Goal: Task Accomplishment & Management: Manage account settings

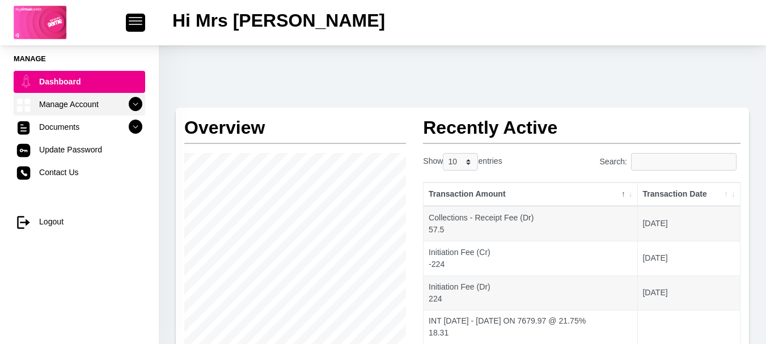
click at [126, 103] on icon at bounding box center [135, 104] width 19 height 19
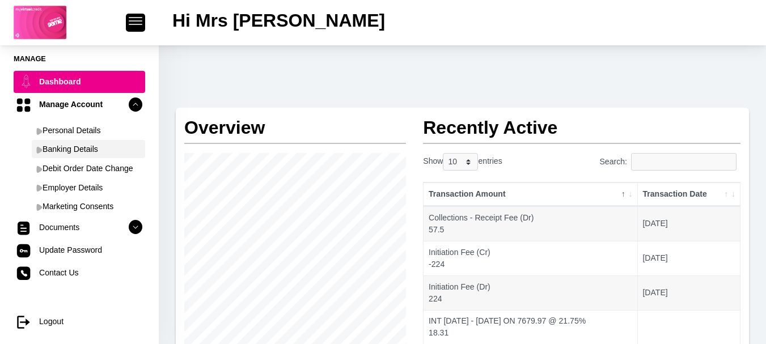
click at [95, 146] on link "Banking Details" at bounding box center [88, 149] width 113 height 18
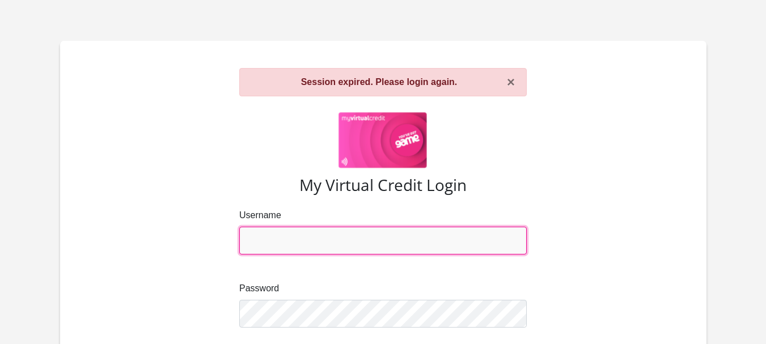
click at [334, 241] on input "Username" at bounding box center [383, 241] width 288 height 28
type input "natashacupido@yahoo.com"
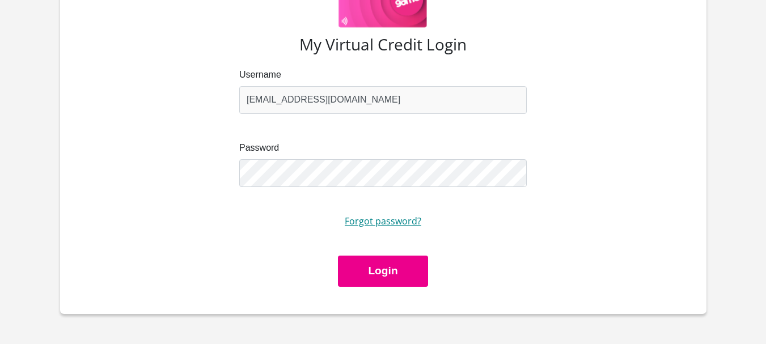
scroll to position [170, 0]
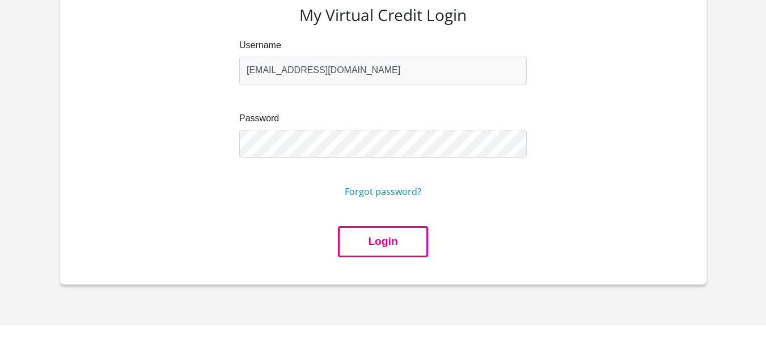
click at [368, 237] on button "Login" at bounding box center [383, 241] width 90 height 31
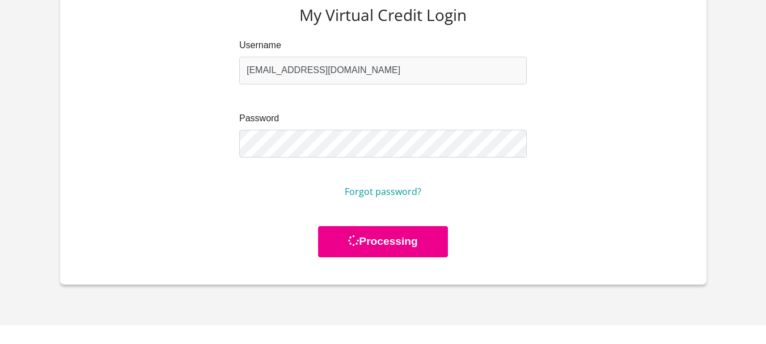
scroll to position [0, 0]
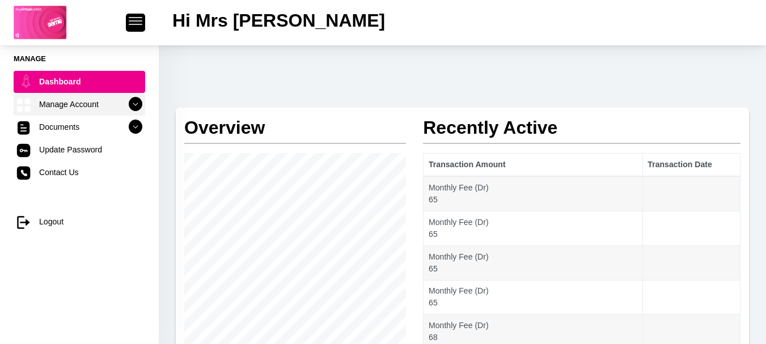
click at [103, 108] on link "Manage Account" at bounding box center [80, 105] width 132 height 22
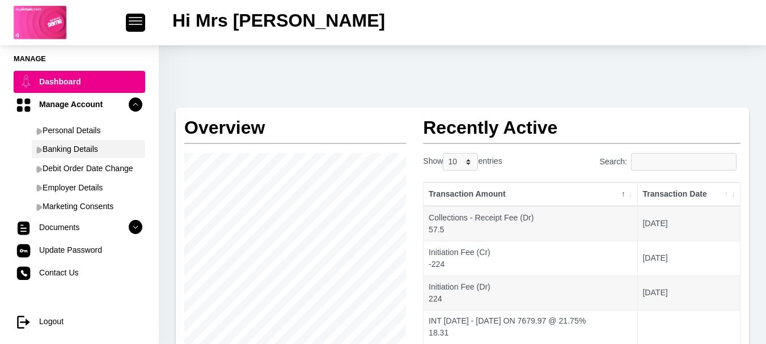
click at [96, 145] on link "Banking Details" at bounding box center [88, 149] width 113 height 18
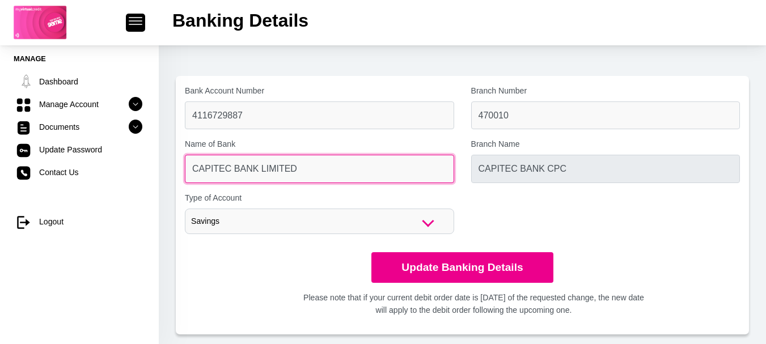
click at [338, 169] on input "CAPITEC BANK LIMITED" at bounding box center [319, 169] width 269 height 28
drag, startPoint x: 338, startPoint y: 169, endPoint x: 247, endPoint y: 165, distance: 90.9
click at [247, 165] on input "CAPITEC BANK LIMITED" at bounding box center [319, 169] width 269 height 28
click at [301, 167] on input "CAPITEC BANK LIMITED" at bounding box center [319, 169] width 269 height 28
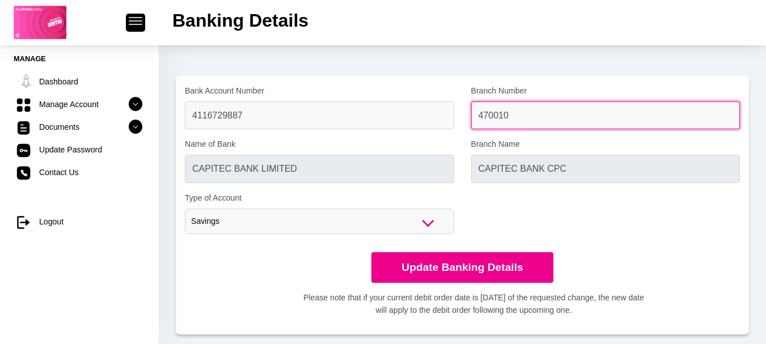
click at [534, 121] on input "470010" at bounding box center [605, 116] width 269 height 28
drag, startPoint x: 524, startPoint y: 117, endPoint x: 449, endPoint y: 118, distance: 75.5
click at [449, 118] on div "Bank Account Number 4116729887 Branch Number 470010 Name of Bank CAPITEC BANK L…" at bounding box center [462, 164] width 572 height 158
type input "632005"
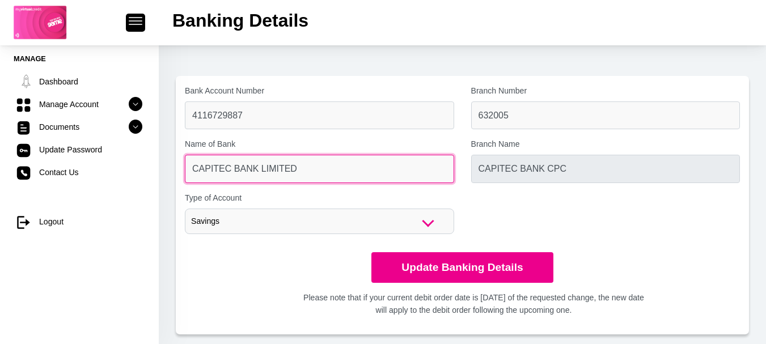
click at [334, 173] on input "CAPITEC BANK LIMITED" at bounding box center [319, 169] width 269 height 28
type input "ABSA BANK"
type input "ABSA ELECTRONIC SETTLEMENT CNT"
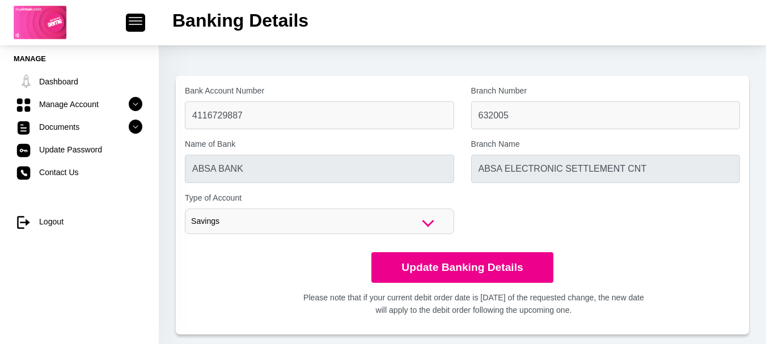
click at [331, 222] on div "Savings" at bounding box center [319, 222] width 269 height 26
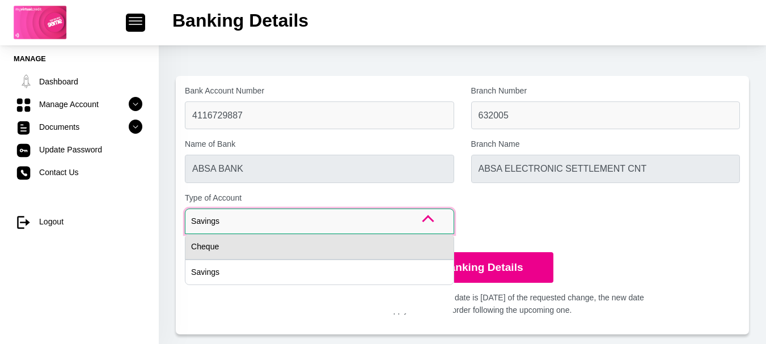
click at [317, 245] on div "Cheque" at bounding box center [319, 247] width 269 height 26
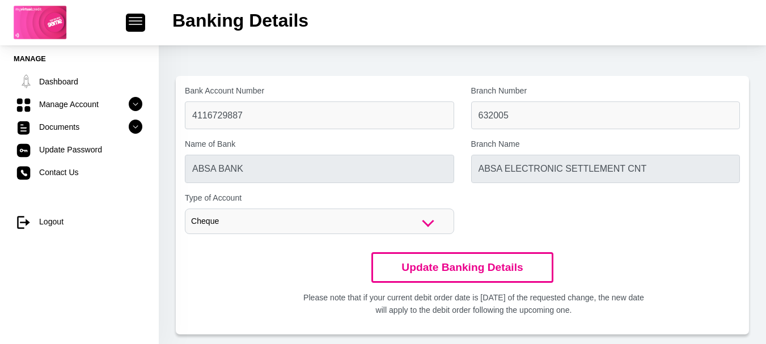
click at [439, 271] on button "Update Banking Details" at bounding box center [463, 267] width 182 height 31
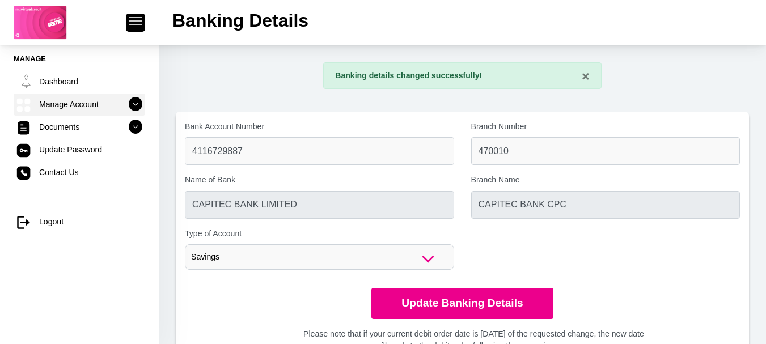
click at [133, 102] on icon at bounding box center [135, 104] width 19 height 19
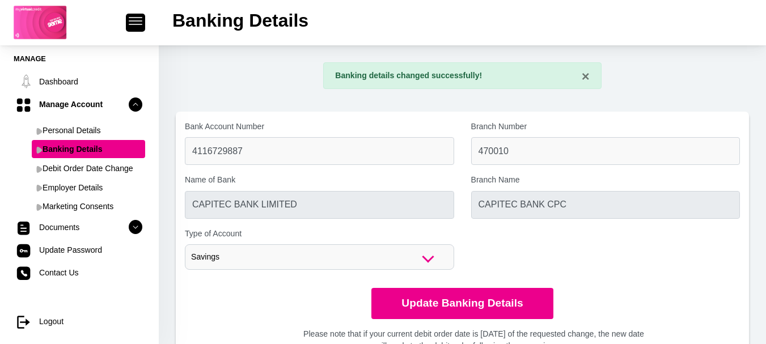
click at [86, 149] on link "Banking Details" at bounding box center [88, 149] width 113 height 18
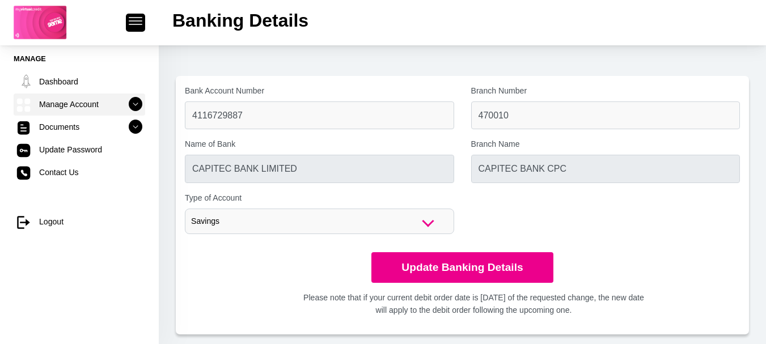
click at [126, 102] on icon at bounding box center [135, 104] width 19 height 19
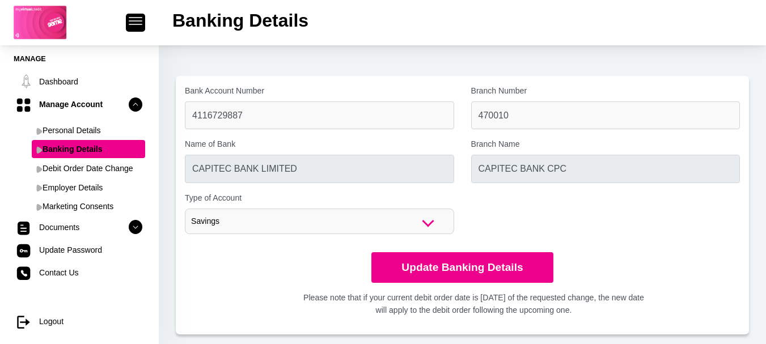
click at [61, 154] on link "Banking Details" at bounding box center [88, 149] width 113 height 18
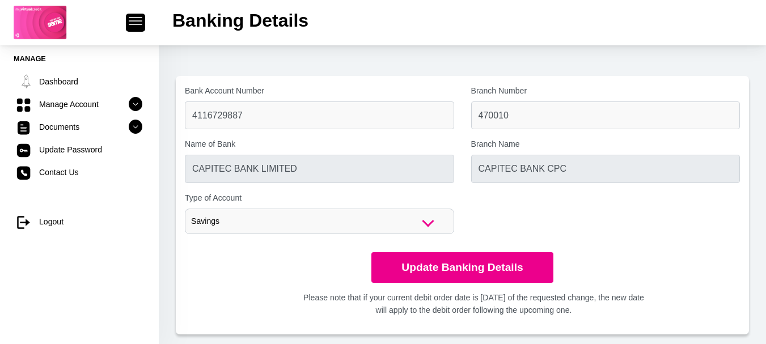
click at [428, 217] on div "Savings" at bounding box center [319, 222] width 269 height 26
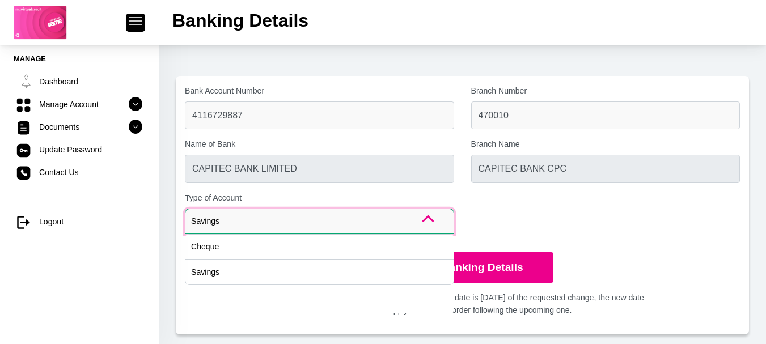
click at [512, 228] on div "Bank Account Number 4116729887 Branch Number 470010 Name of Bank CAPITEC BANK L…" at bounding box center [462, 164] width 572 height 158
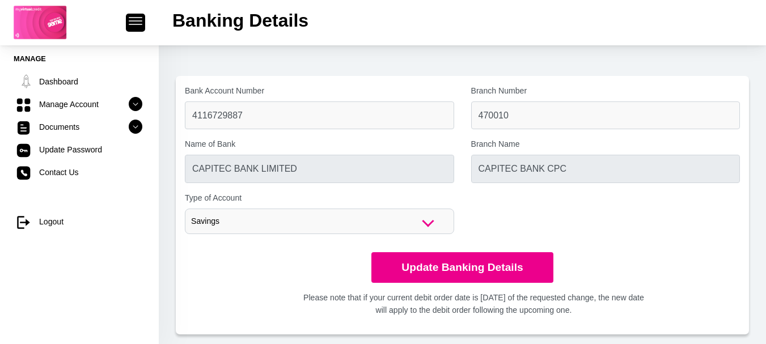
click at [439, 218] on div "Savings" at bounding box center [319, 222] width 269 height 26
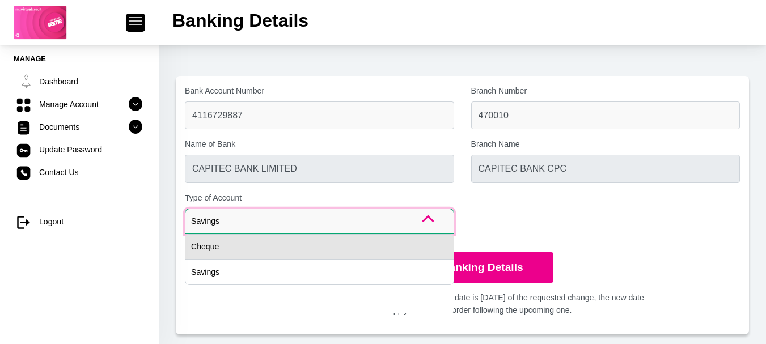
click at [373, 247] on div "Cheque" at bounding box center [319, 247] width 269 height 26
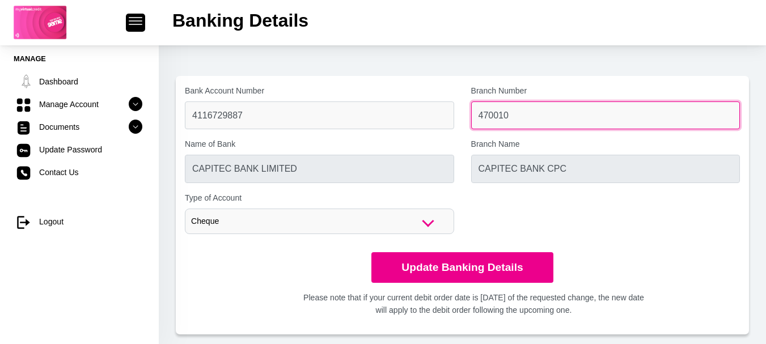
click at [513, 128] on input "470010" at bounding box center [605, 116] width 269 height 28
drag, startPoint x: 526, startPoint y: 121, endPoint x: 473, endPoint y: 129, distance: 53.3
click at [473, 129] on input "470010" at bounding box center [605, 116] width 269 height 28
type input "632005"
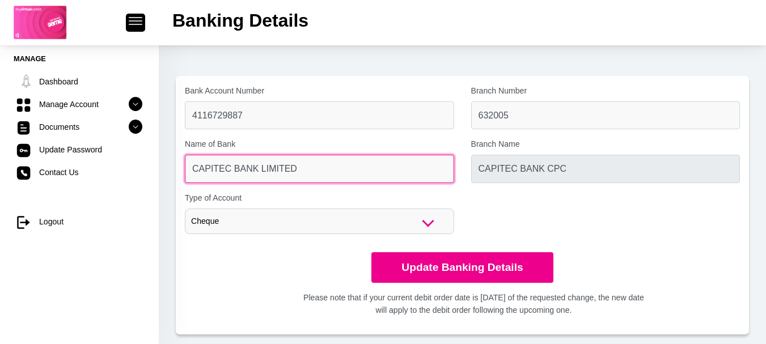
click at [407, 175] on input "CAPITEC BANK LIMITED" at bounding box center [319, 169] width 269 height 28
type input "ABSA BANK"
type input "ABSA ELECTRONIC SETTLEMENT CNT"
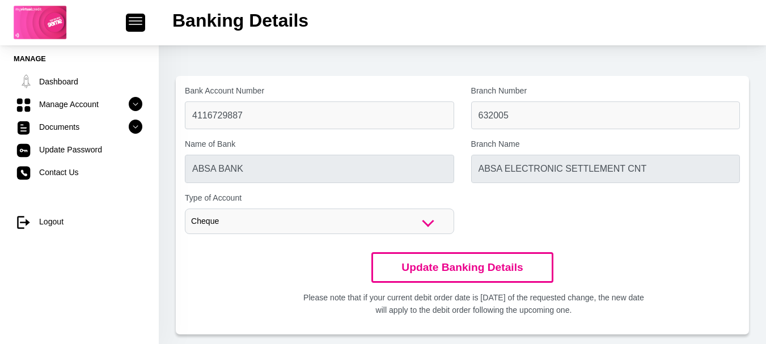
click at [437, 267] on button "Update Banking Details" at bounding box center [463, 267] width 182 height 31
